Goal: Task Accomplishment & Management: Complete application form

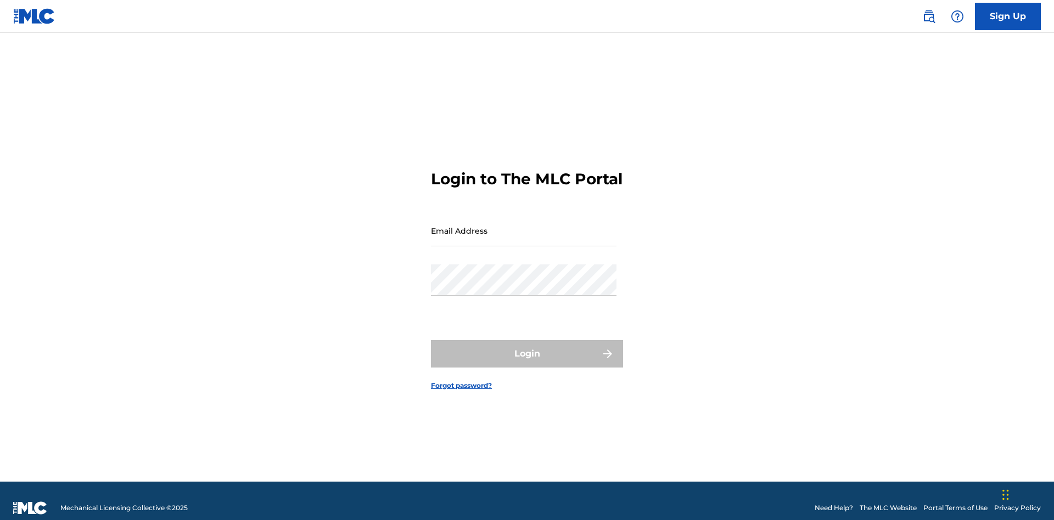
scroll to position [14, 0]
click at [1008, 16] on link "Sign Up" at bounding box center [1008, 16] width 66 height 27
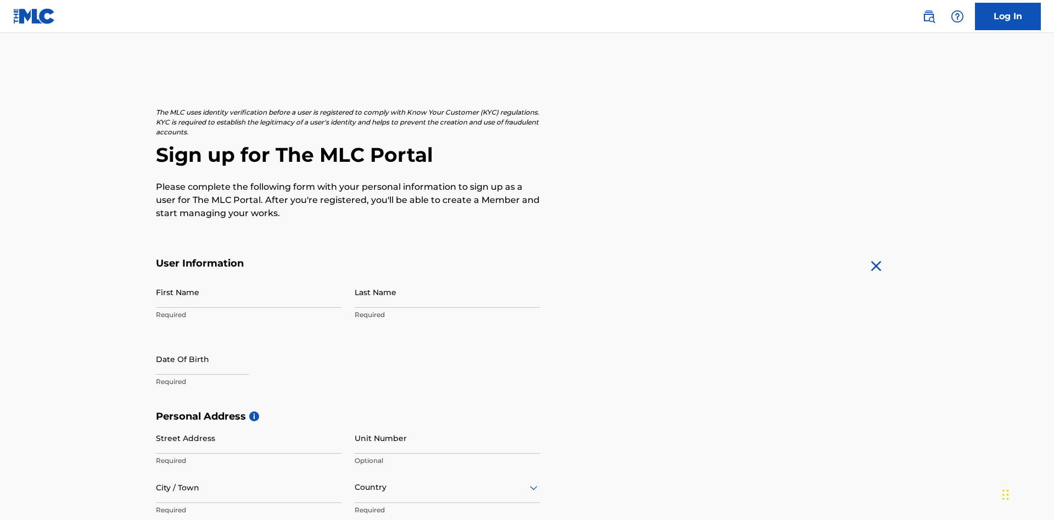
click at [249, 277] on input "First Name" at bounding box center [249, 292] width 186 height 31
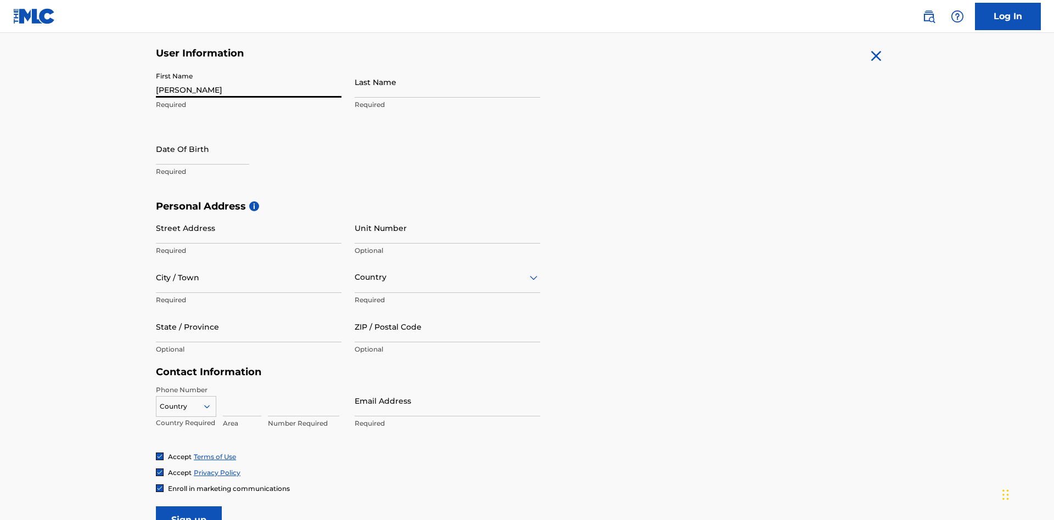
type input "[PERSON_NAME]"
click at [447, 82] on input "Last Name" at bounding box center [448, 81] width 186 height 31
type input "Ribble"
click at [211, 133] on input "text" at bounding box center [202, 148] width 93 height 31
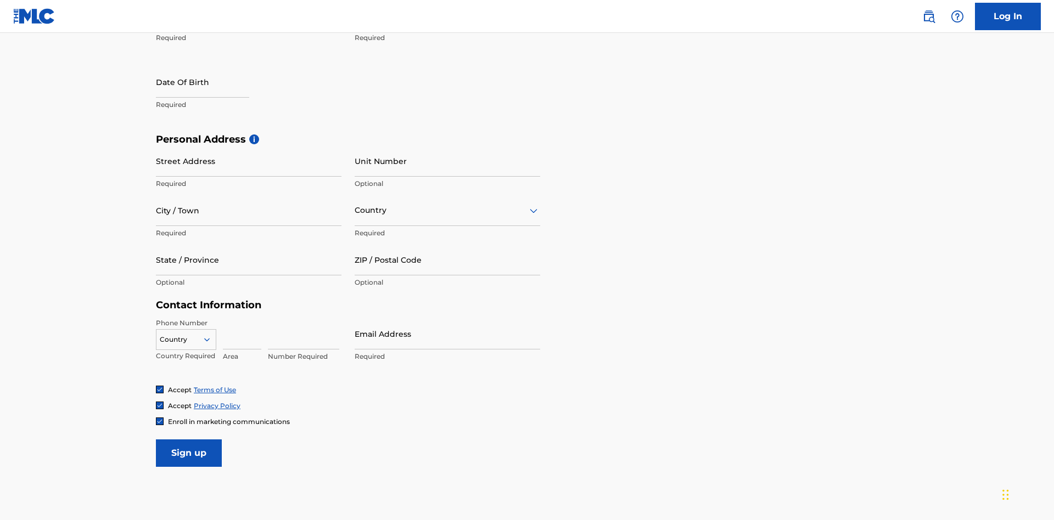
select select "7"
select select "2025"
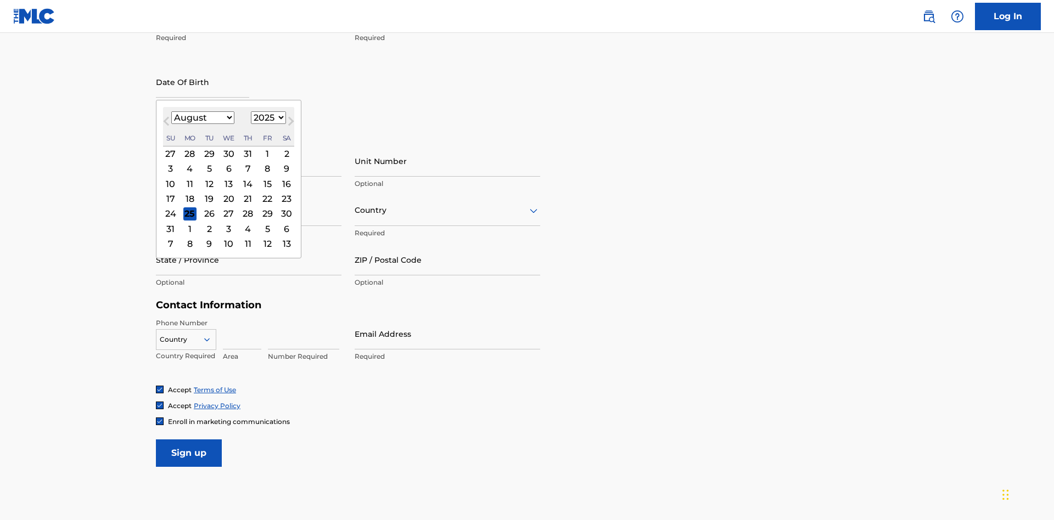
click at [202, 117] on select "January February March April May June July August September October November De…" at bounding box center [202, 117] width 63 height 13
select select "0"
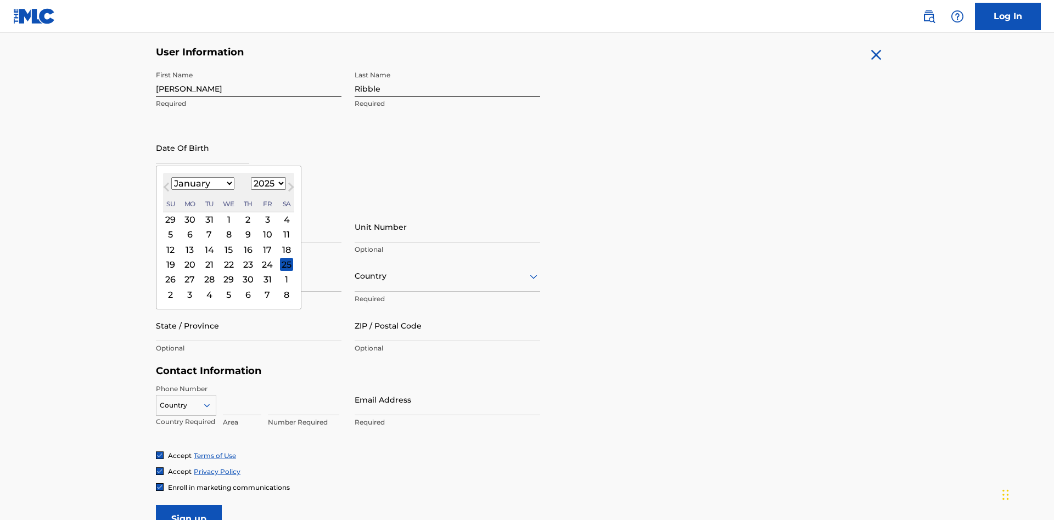
click at [267, 183] on select "1900 1901 1902 1903 1904 1905 1906 1907 1908 1909 1910 1911 1912 1913 1914 1915…" at bounding box center [268, 183] width 35 height 13
select select "1985"
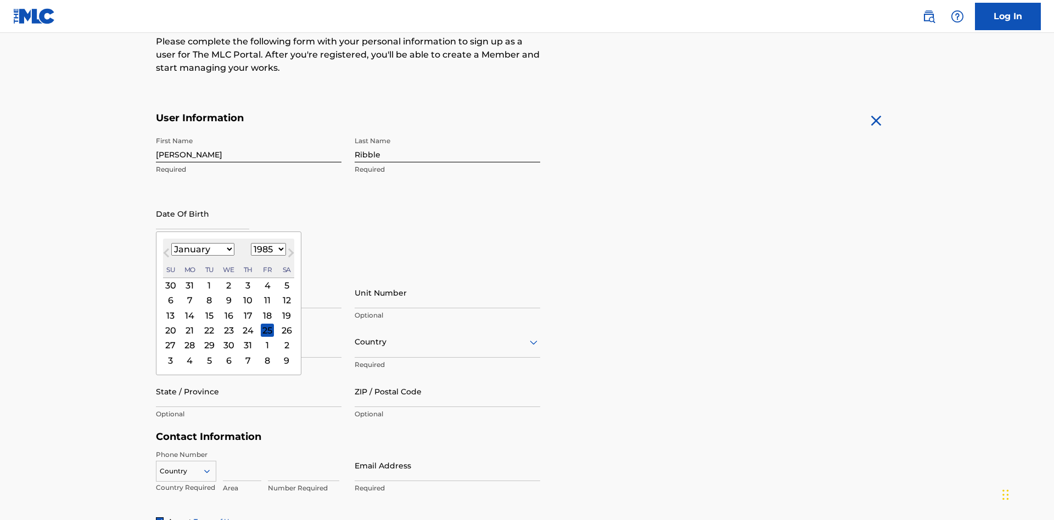
click at [267, 249] on select "1900 1901 1902 1903 1904 1905 1906 1907 1908 1909 1910 1911 1912 1913 1914 1915…" at bounding box center [268, 249] width 35 height 13
click at [209, 294] on div "8" at bounding box center [209, 300] width 13 height 13
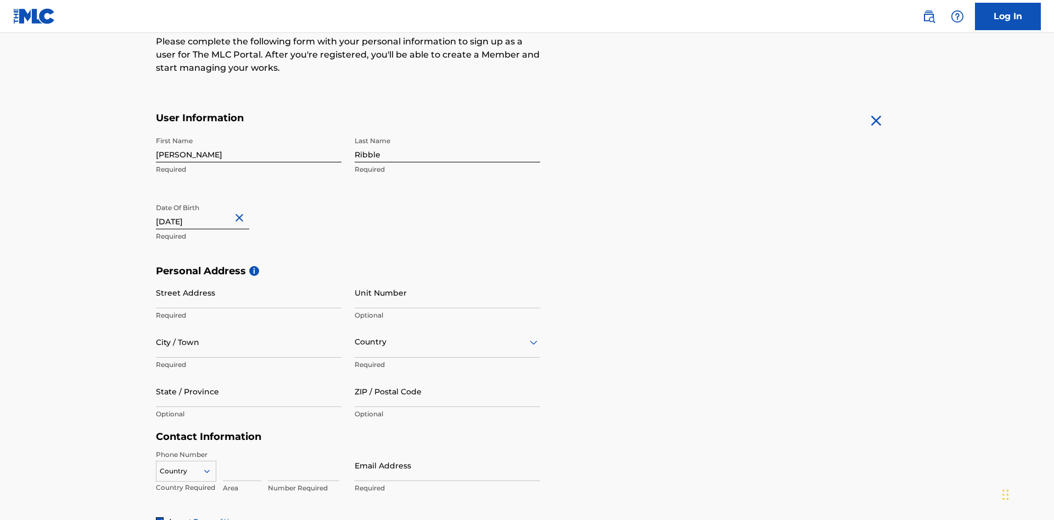
type input "[DATE]"
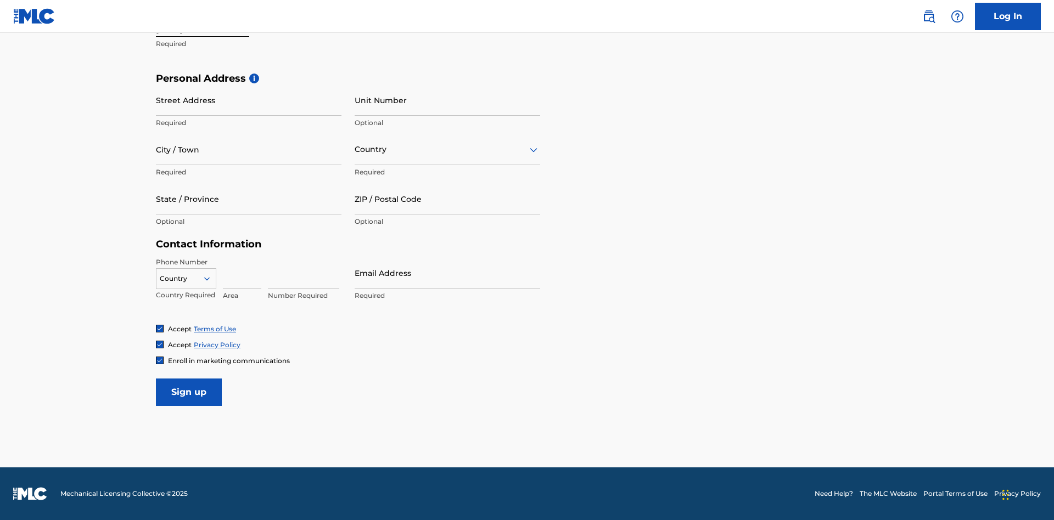
scroll to position [338, 0]
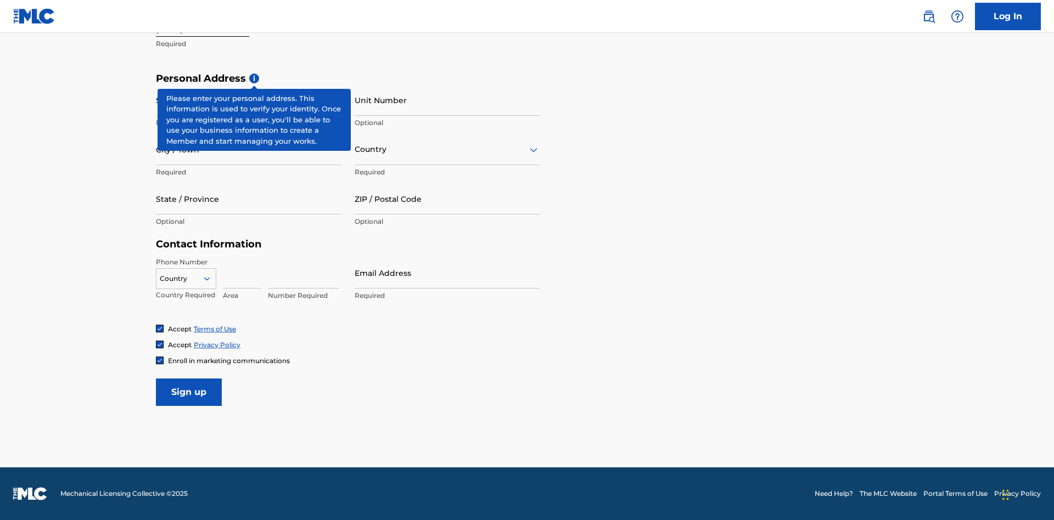
click at [249, 100] on input "Street Address" at bounding box center [249, 100] width 186 height 31
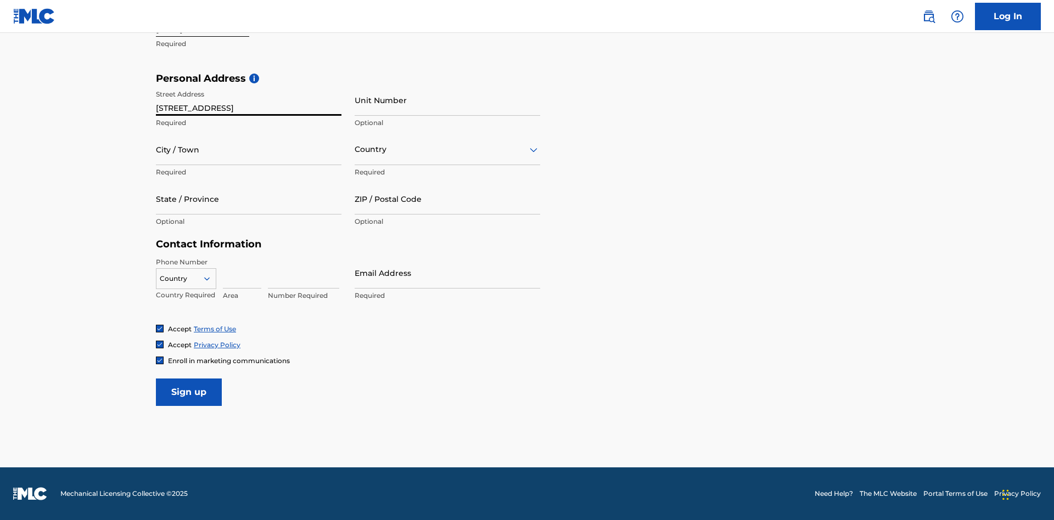
type input "[STREET_ADDRESS]"
click at [249, 149] on input "City / Town" at bounding box center [249, 149] width 186 height 31
type input "[GEOGRAPHIC_DATA]"
click at [355, 149] on input "text" at bounding box center [356, 150] width 2 height 12
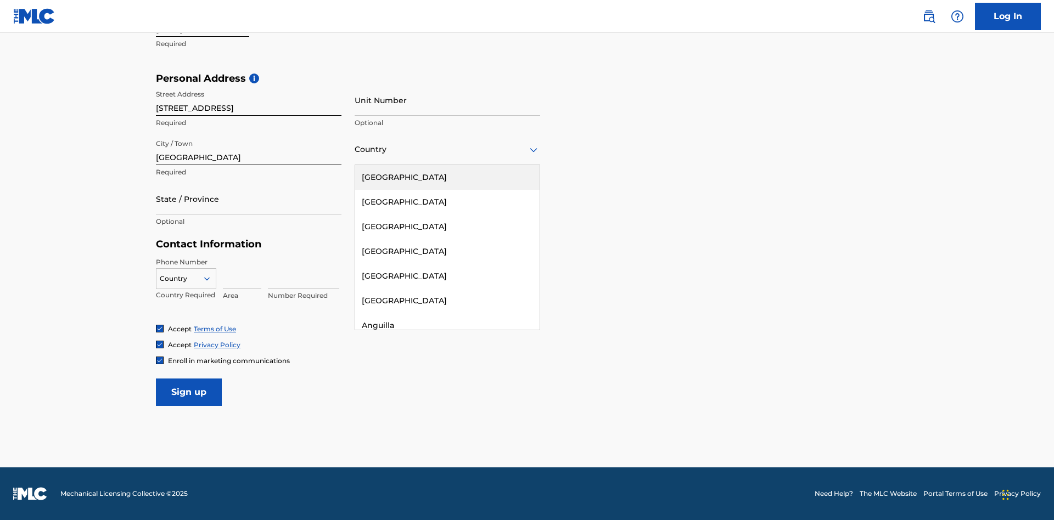
click at [447, 177] on div "[GEOGRAPHIC_DATA]" at bounding box center [447, 177] width 184 height 25
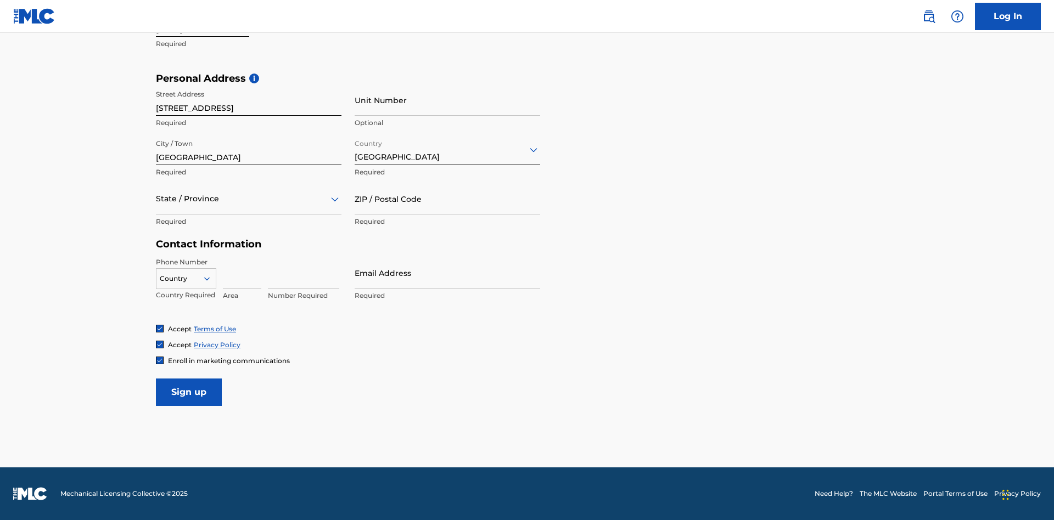
click at [249, 199] on div at bounding box center [249, 199] width 186 height 14
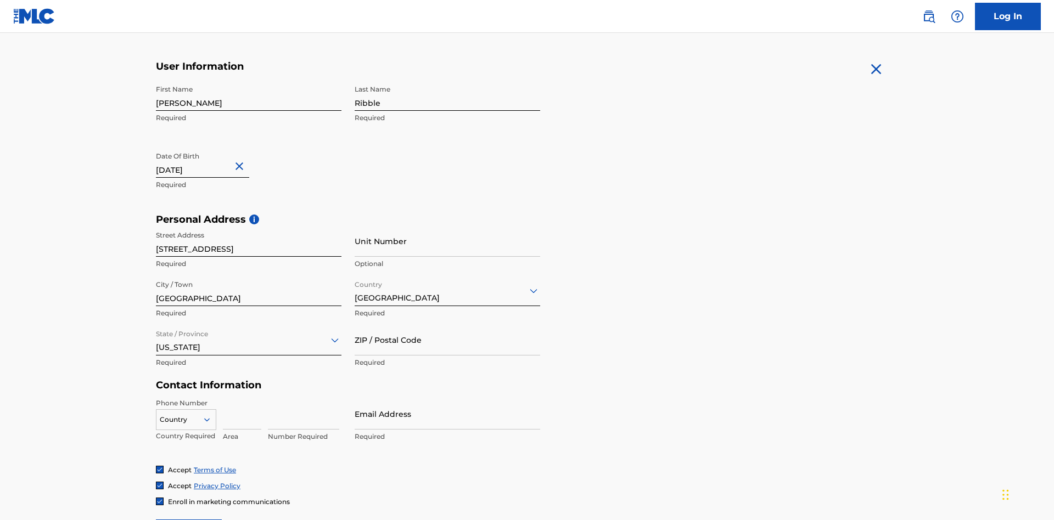
click at [447, 324] on input "ZIP / Postal Code" at bounding box center [448, 339] width 186 height 31
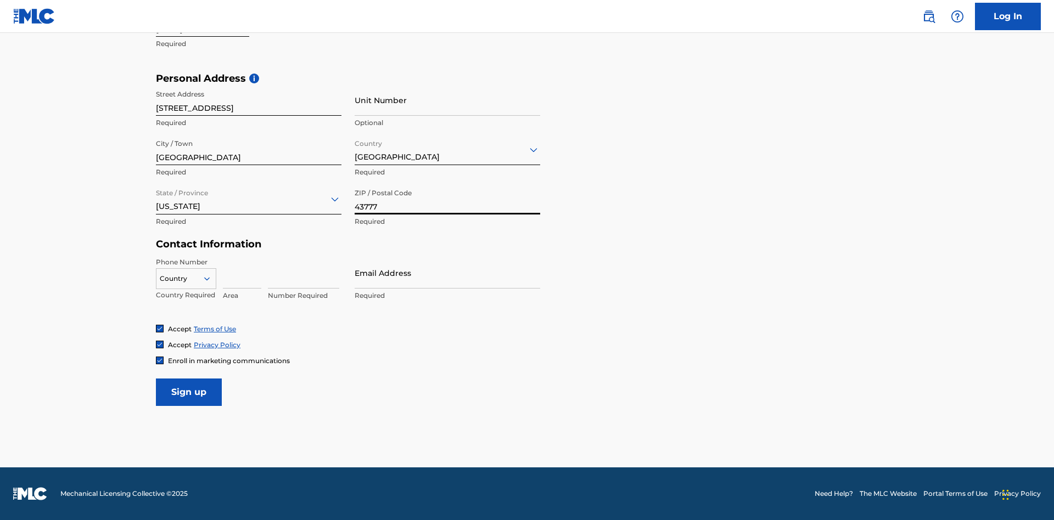
type input "43777"
click at [211, 278] on icon at bounding box center [207, 279] width 10 height 10
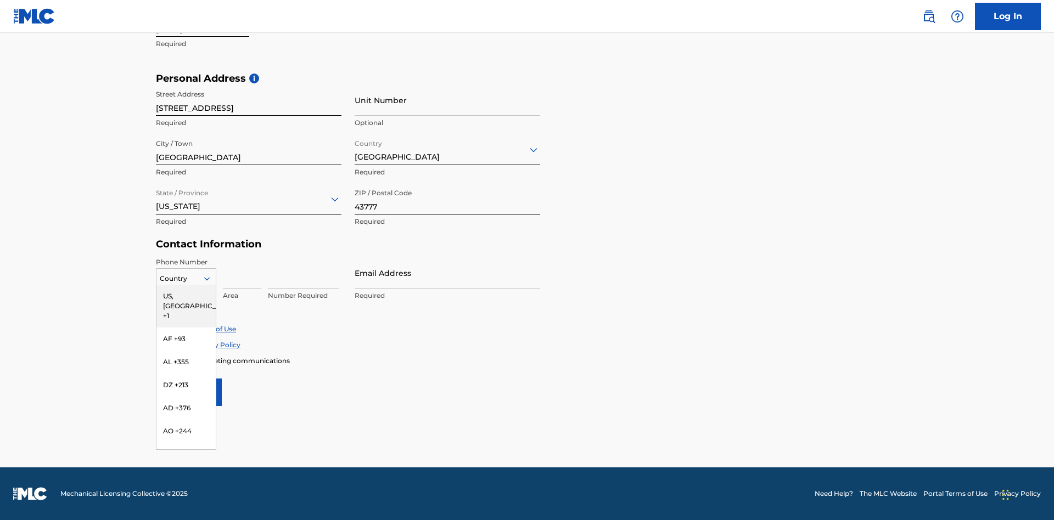
click at [186, 296] on div "US, [GEOGRAPHIC_DATA] +1" at bounding box center [185, 306] width 59 height 43
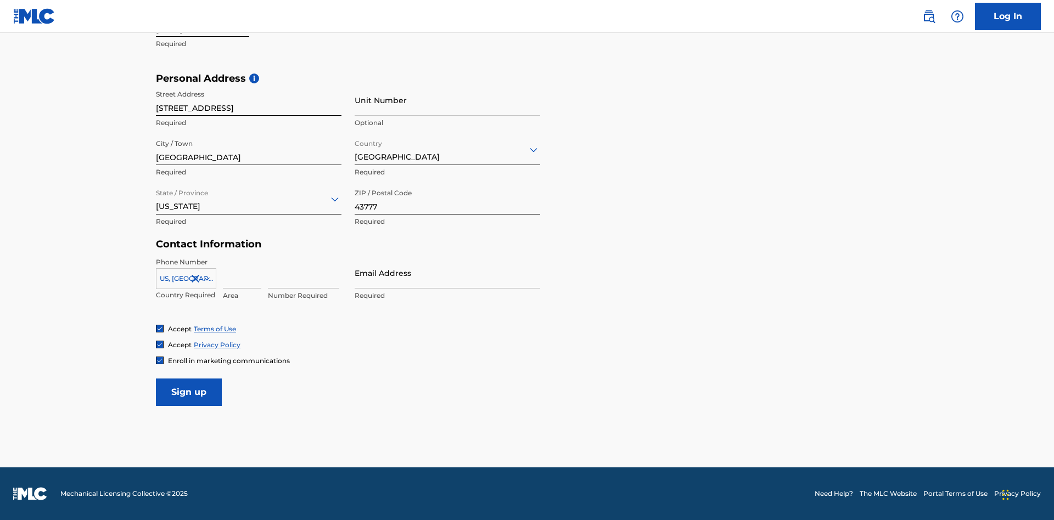
click at [242, 273] on input at bounding box center [242, 272] width 38 height 31
type input "740"
click at [304, 273] on input at bounding box center [303, 272] width 71 height 31
type input "8086351"
click at [447, 273] on input "Email Address" at bounding box center [448, 272] width 186 height 31
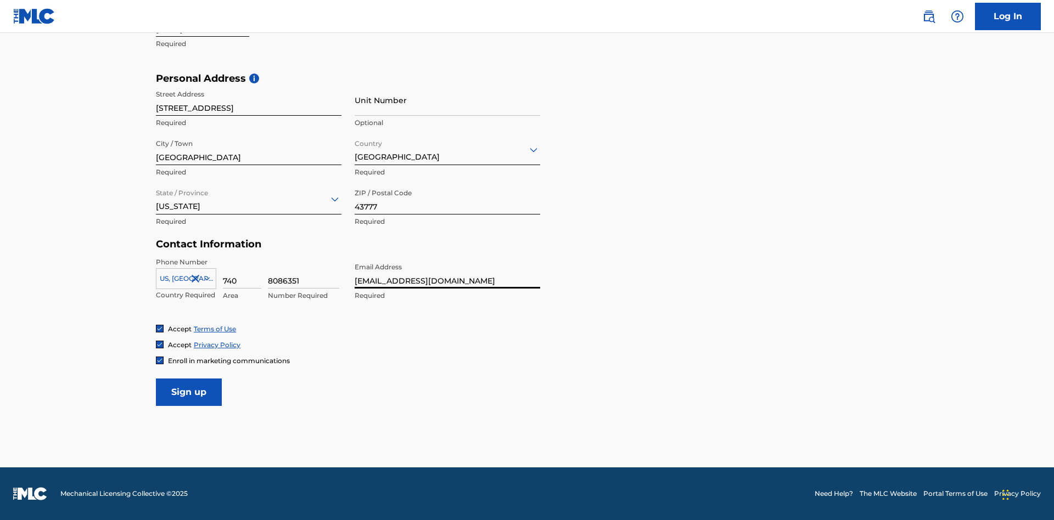
type input "[EMAIL_ADDRESS][DOMAIN_NAME]"
click at [189, 392] on input "Sign up" at bounding box center [189, 392] width 66 height 27
